Goal: Task Accomplishment & Management: Use online tool/utility

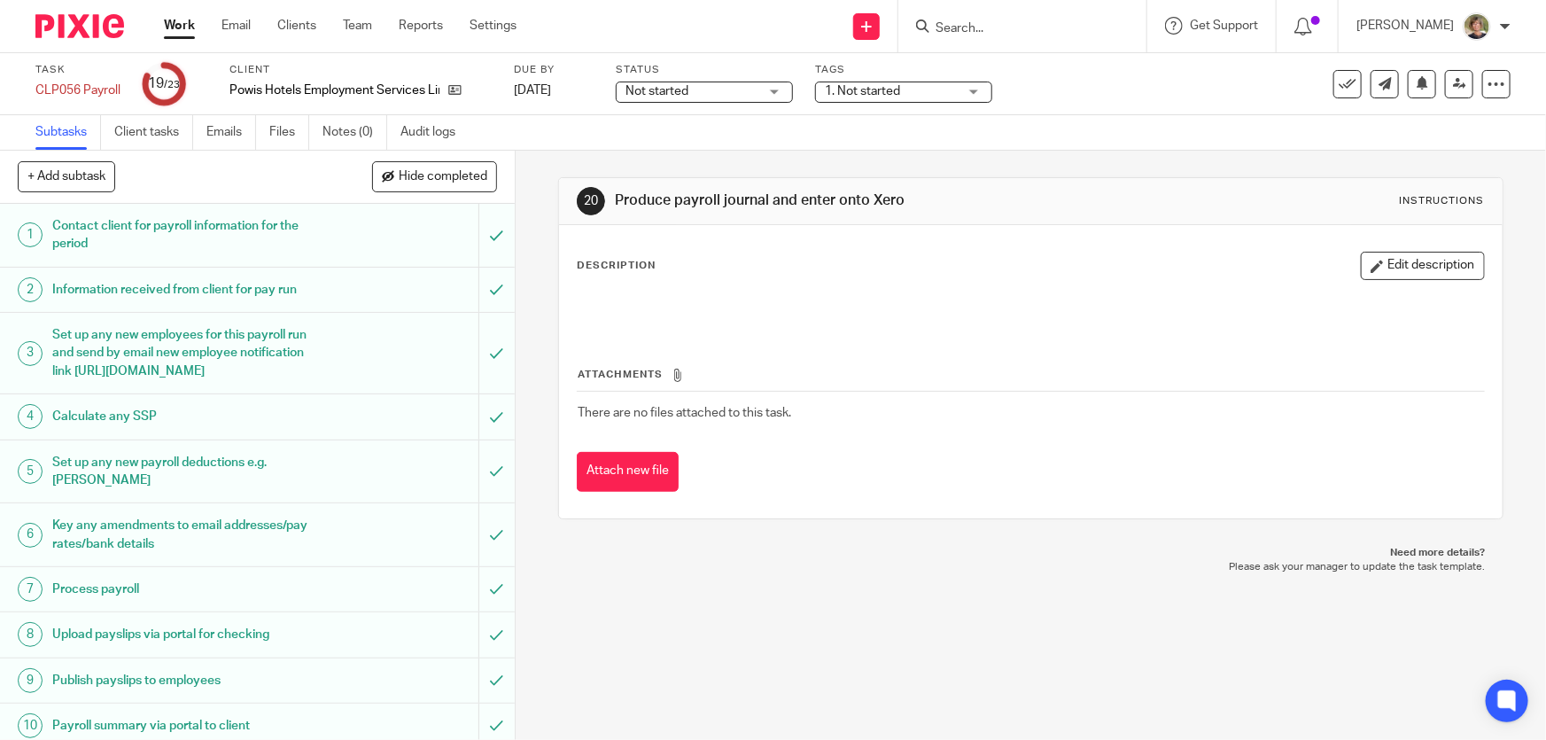
scroll to position [634, 0]
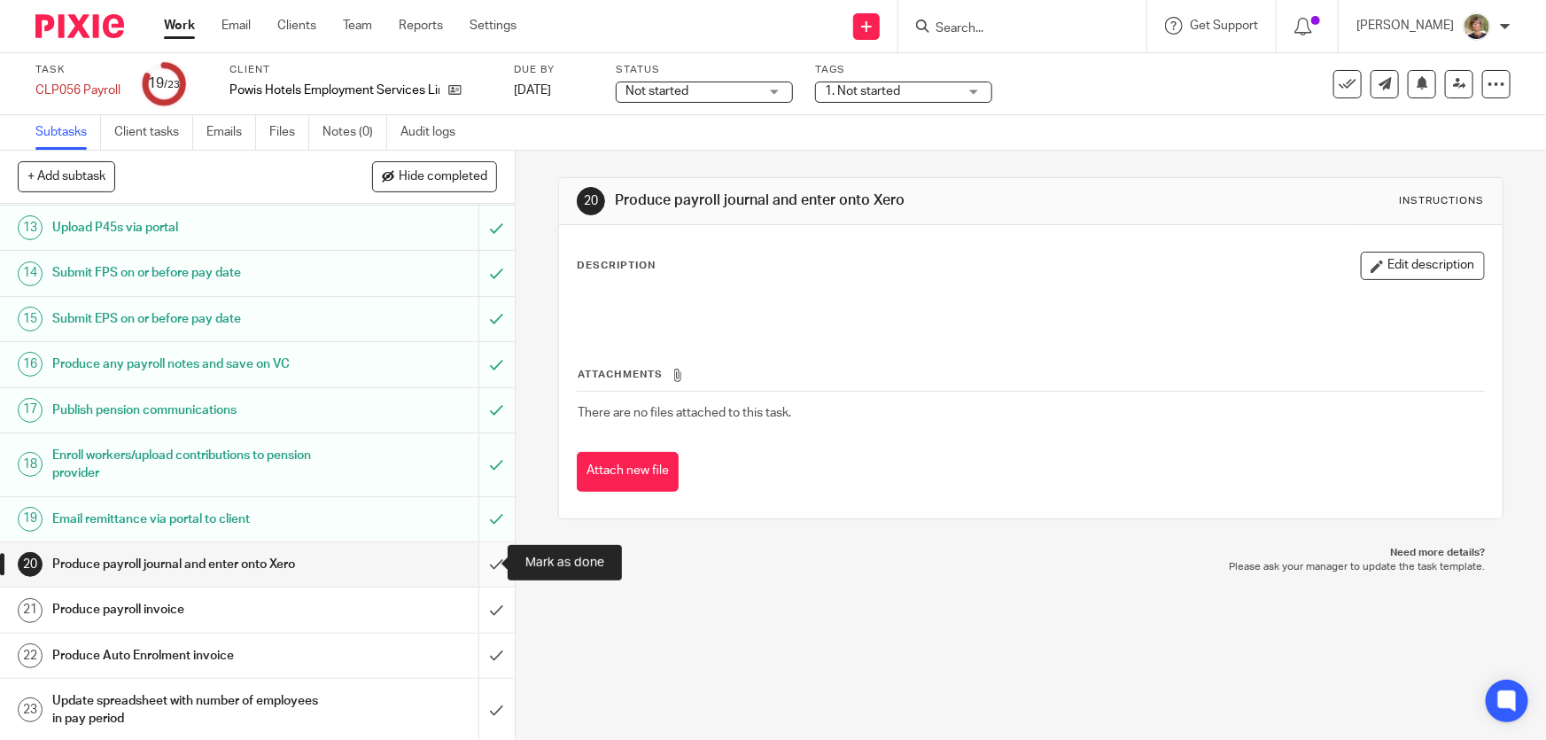
click at [478, 559] on input "submit" at bounding box center [257, 564] width 515 height 44
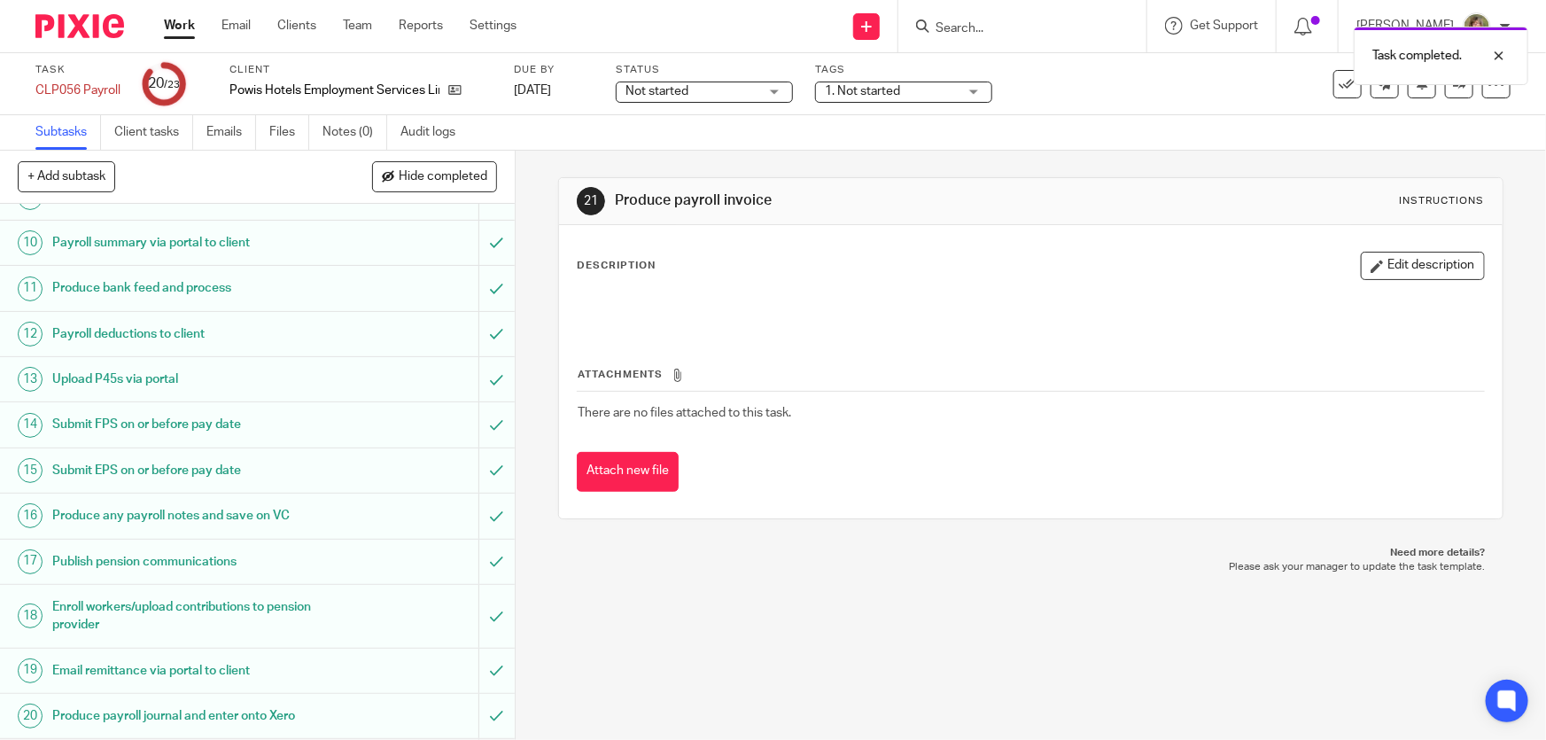
scroll to position [634, 0]
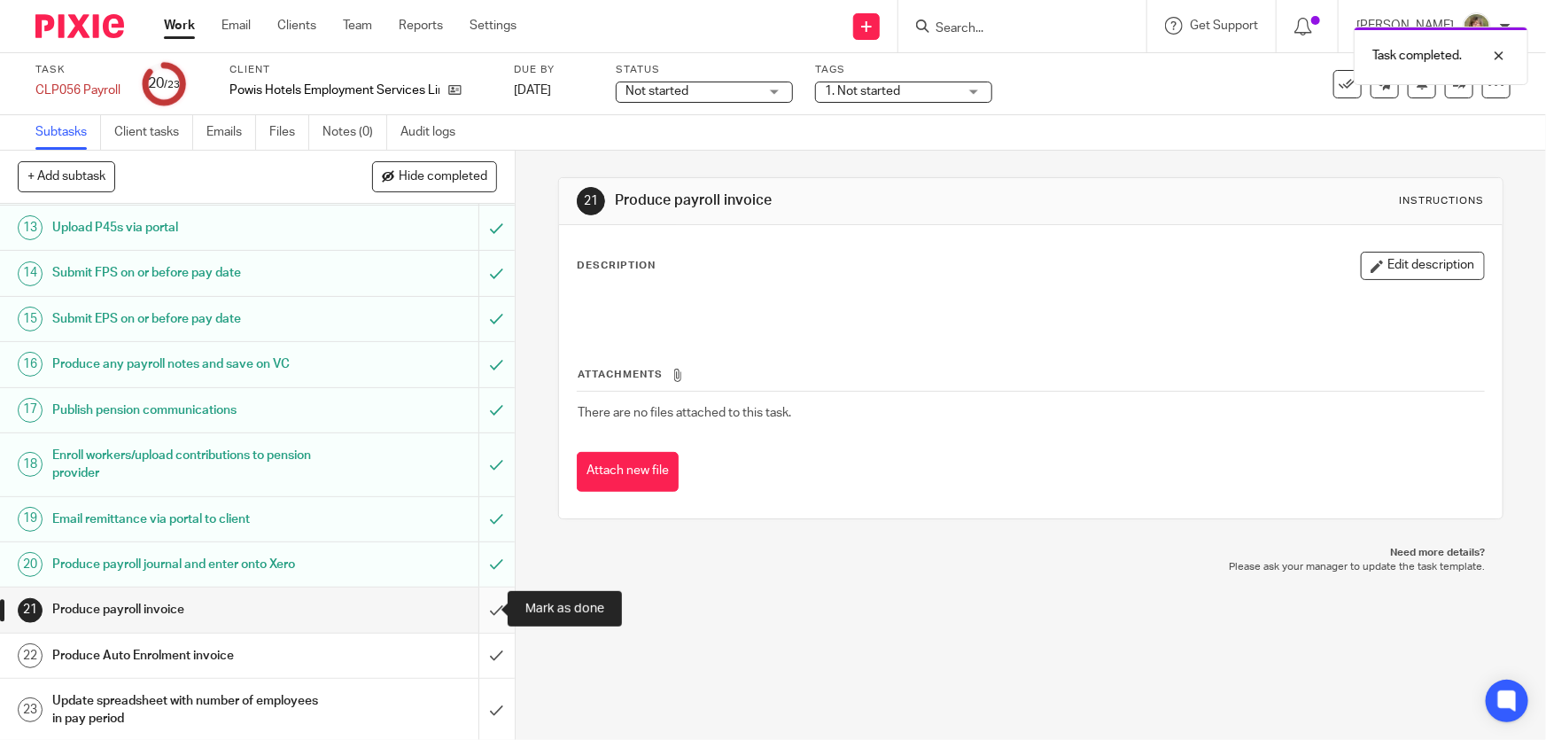
click at [478, 606] on input "submit" at bounding box center [257, 609] width 515 height 44
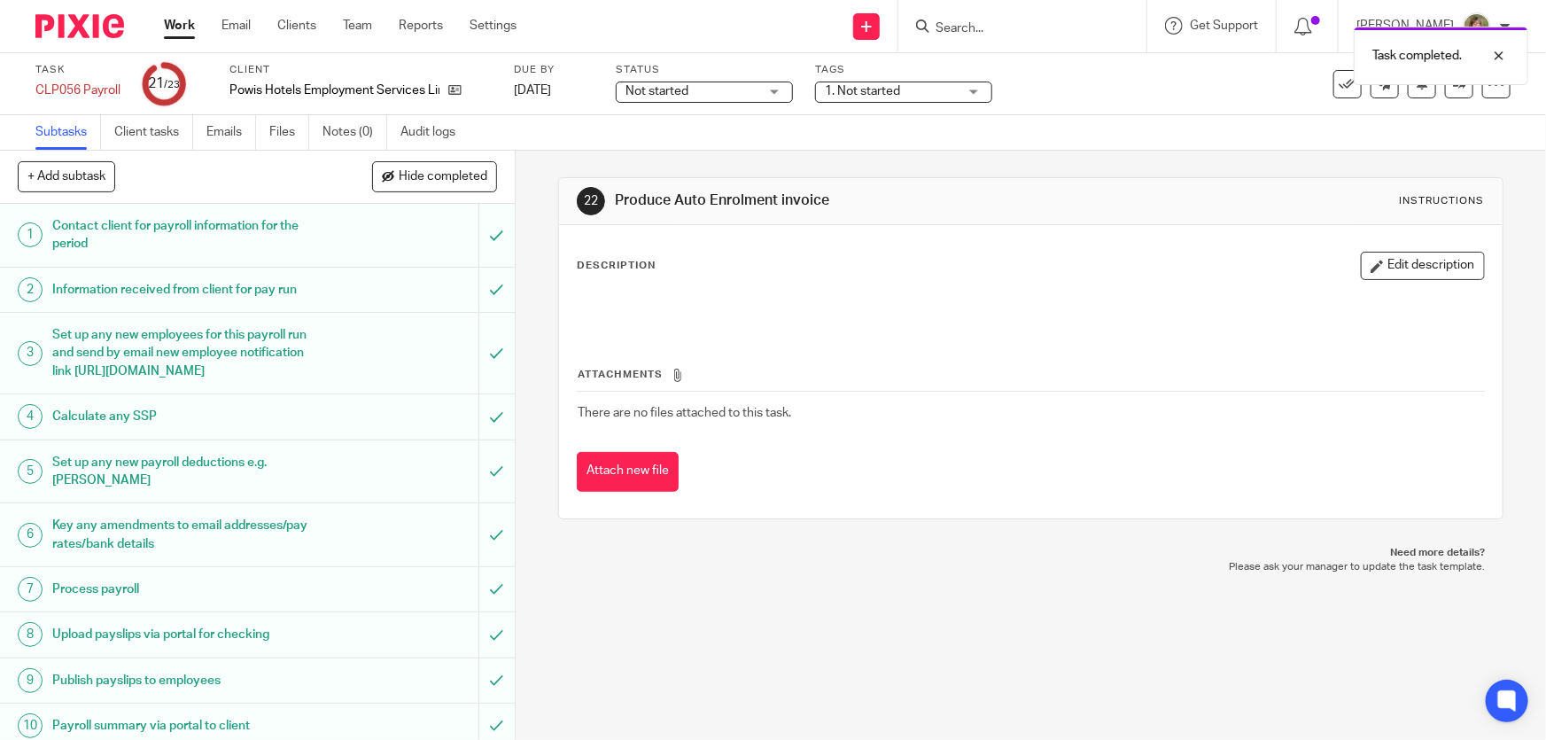
scroll to position [634, 0]
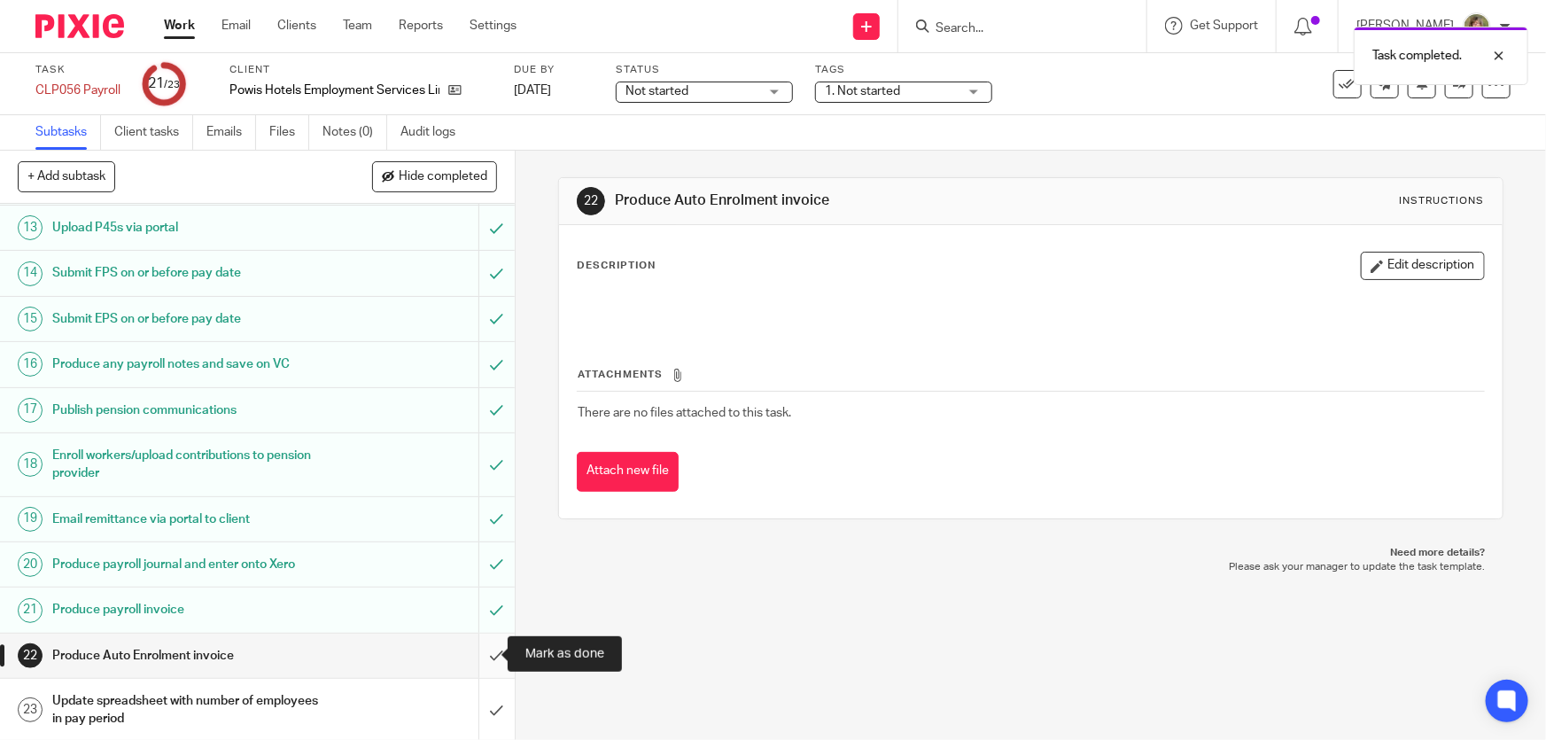
click at [478, 648] on input "submit" at bounding box center [257, 655] width 515 height 44
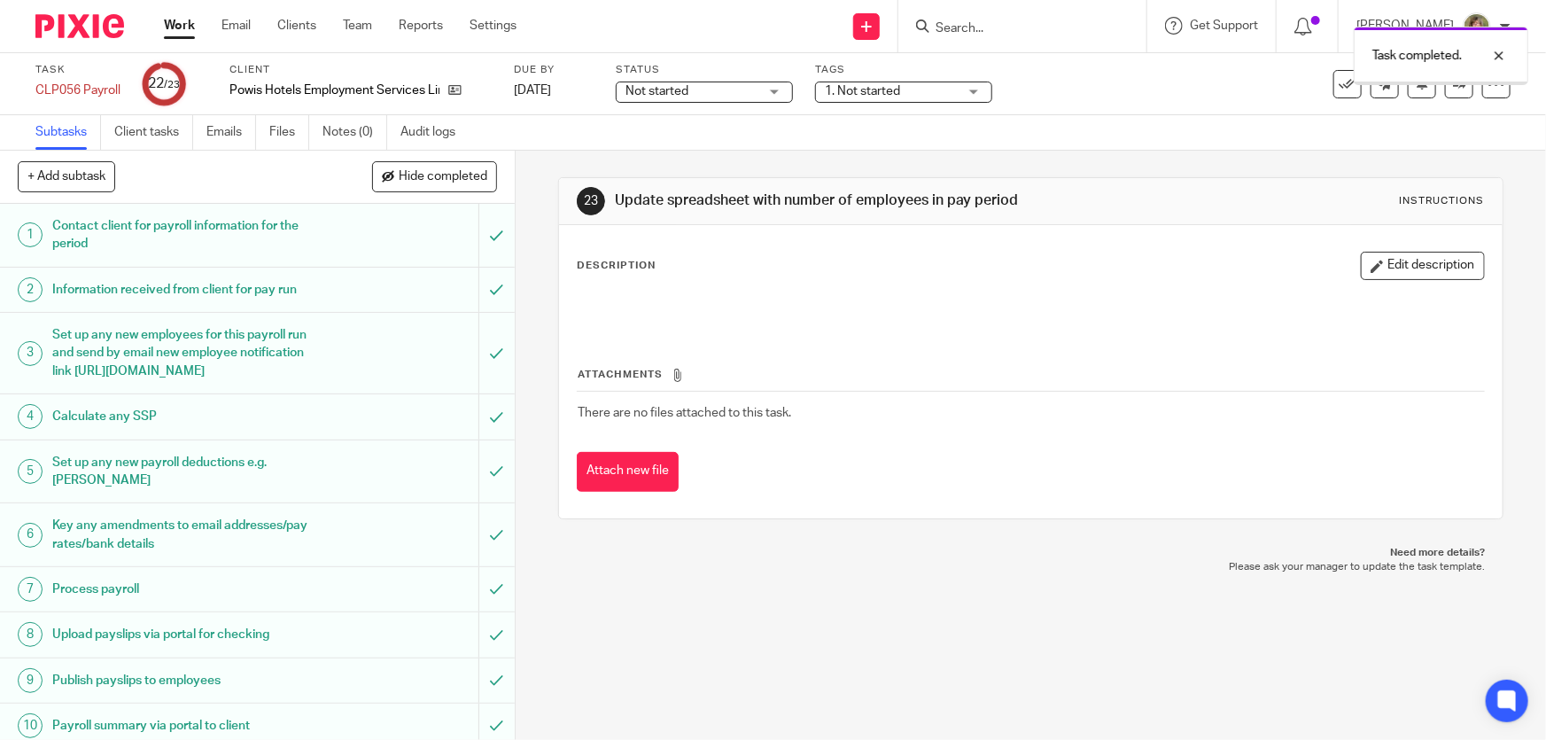
scroll to position [634, 0]
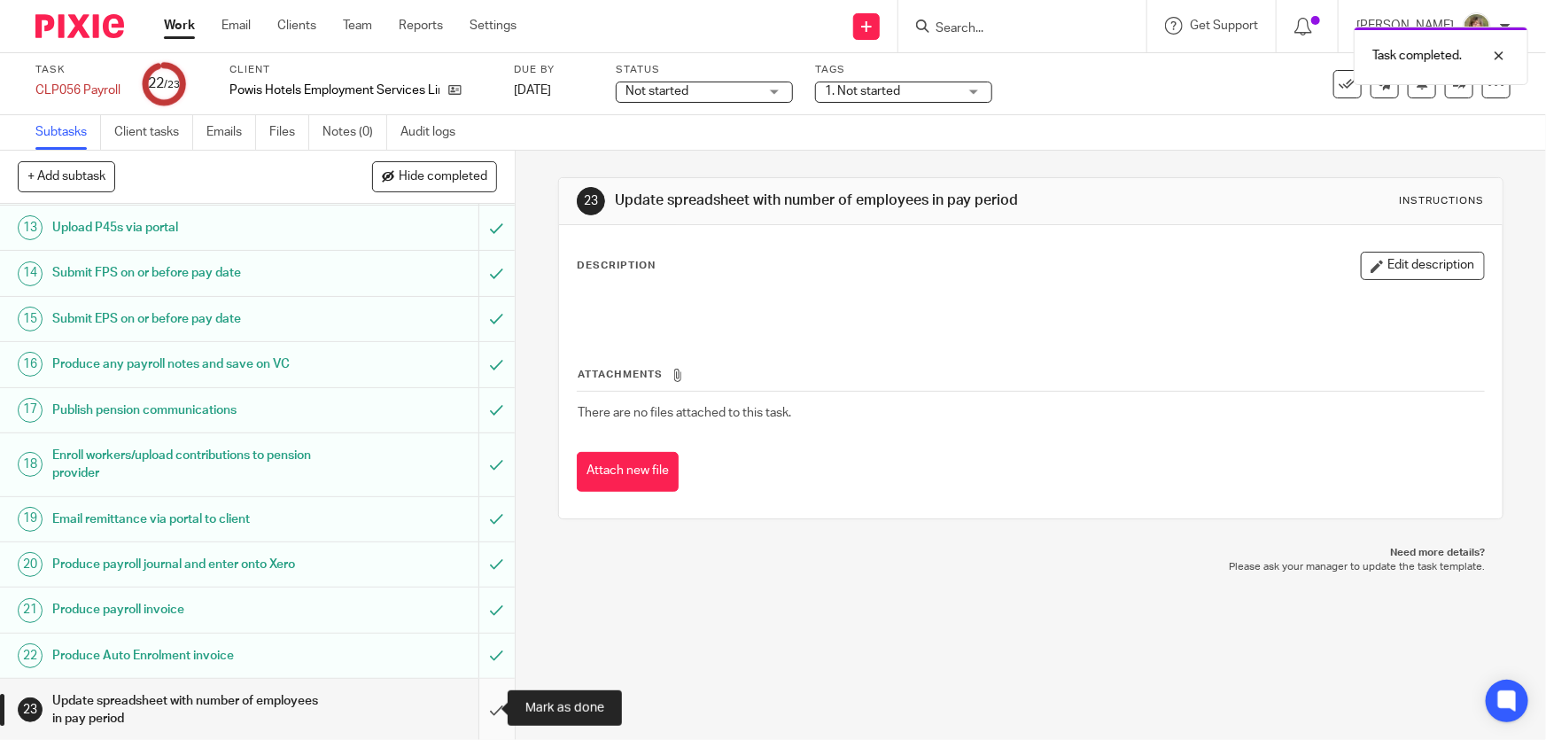
click at [482, 705] on input "submit" at bounding box center [257, 710] width 515 height 63
